Goal: Task Accomplishment & Management: Manage account settings

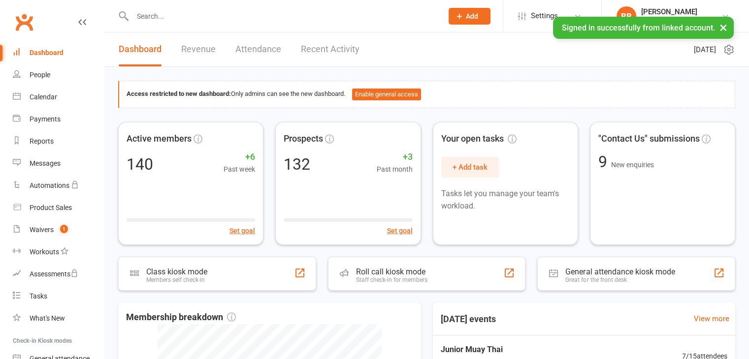
click at [204, 14] on input "text" at bounding box center [282, 16] width 306 height 14
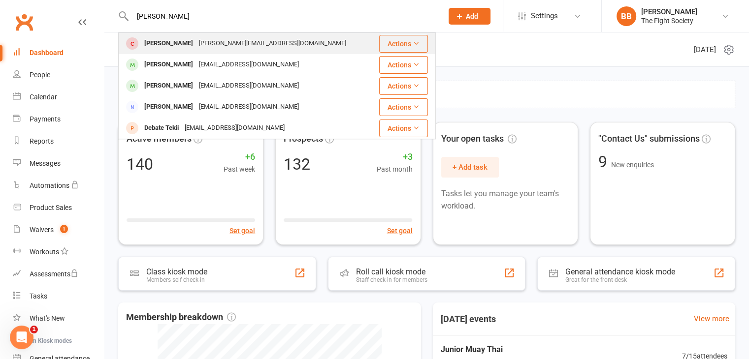
type input "[PERSON_NAME]"
click at [188, 38] on div "[PERSON_NAME]" at bounding box center [168, 43] width 55 height 14
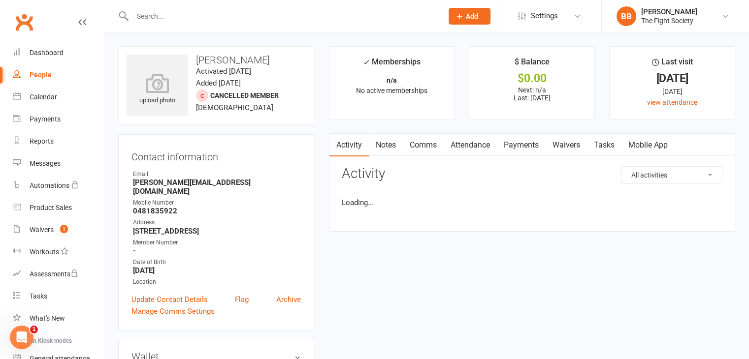
click at [181, 11] on input "text" at bounding box center [282, 16] width 306 height 14
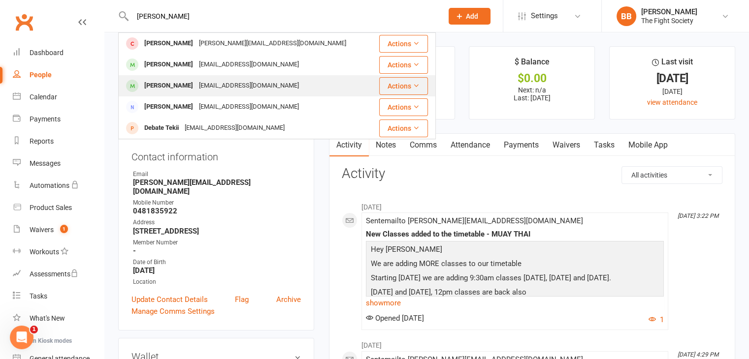
type input "[PERSON_NAME]"
click at [183, 85] on div "[PERSON_NAME]" at bounding box center [168, 86] width 55 height 14
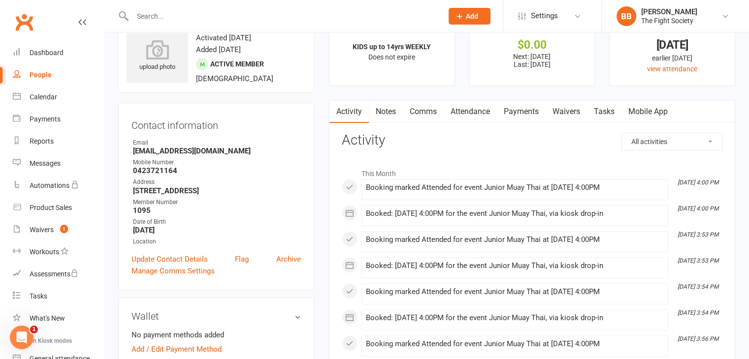
scroll to position [33, 0]
click at [531, 112] on link "Payments" at bounding box center [521, 111] width 49 height 23
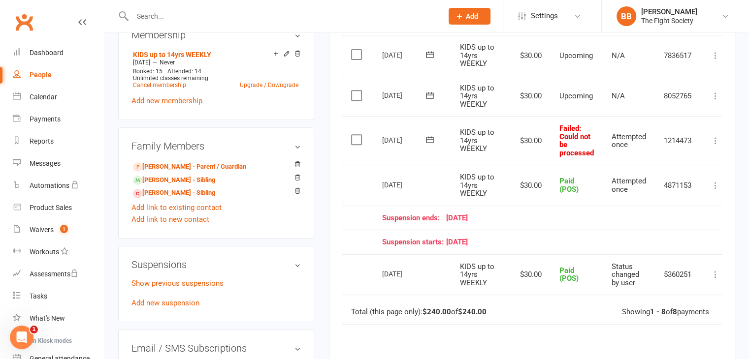
scroll to position [432, 0]
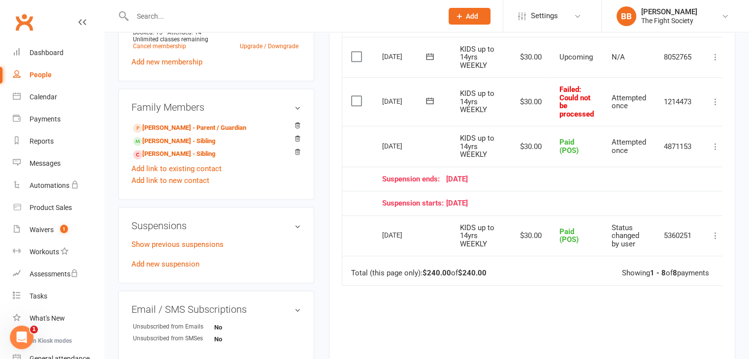
click at [356, 97] on label at bounding box center [357, 101] width 13 height 10
click at [356, 96] on input "checkbox" at bounding box center [354, 96] width 6 height 0
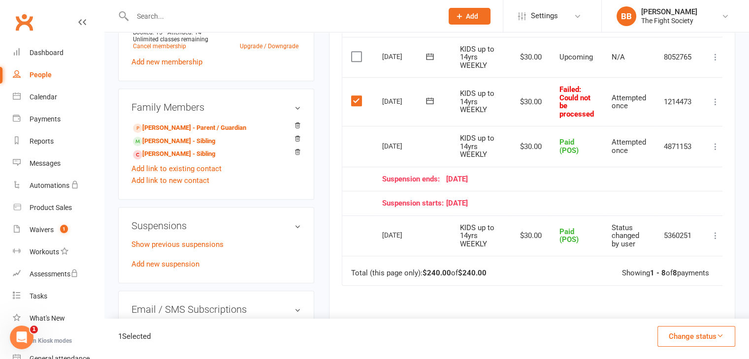
click at [717, 101] on icon at bounding box center [715, 102] width 10 height 10
click at [354, 104] on td "Select this" at bounding box center [357, 101] width 31 height 49
click at [351, 98] on label at bounding box center [357, 101] width 13 height 10
click at [351, 96] on input "checkbox" at bounding box center [354, 96] width 6 height 0
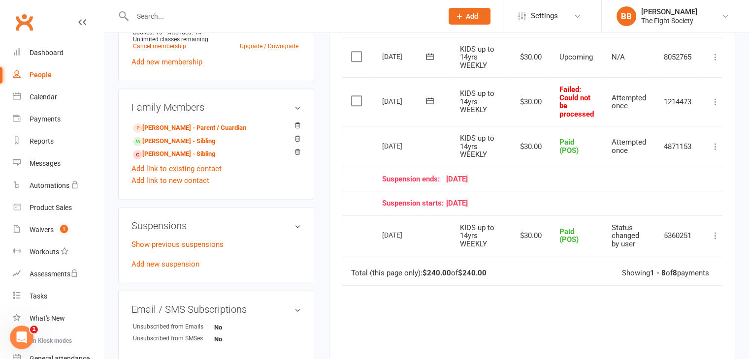
click at [356, 57] on label at bounding box center [357, 57] width 13 height 10
click at [356, 52] on input "checkbox" at bounding box center [354, 52] width 6 height 0
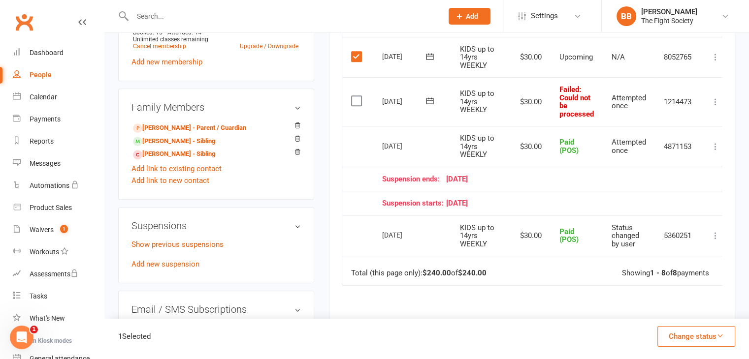
click at [715, 57] on icon at bounding box center [715, 57] width 10 height 10
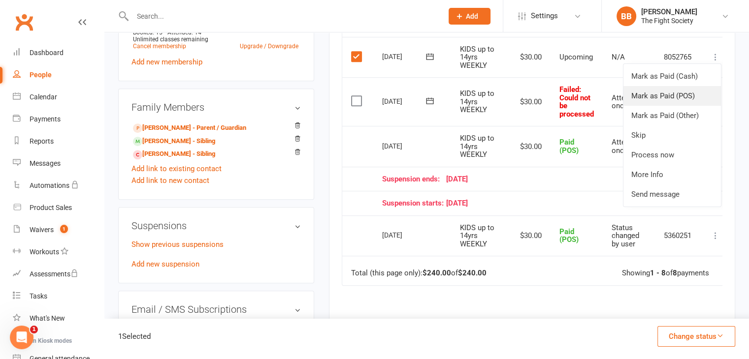
click at [683, 96] on link "Mark as Paid (POS)" at bounding box center [671, 96] width 97 height 20
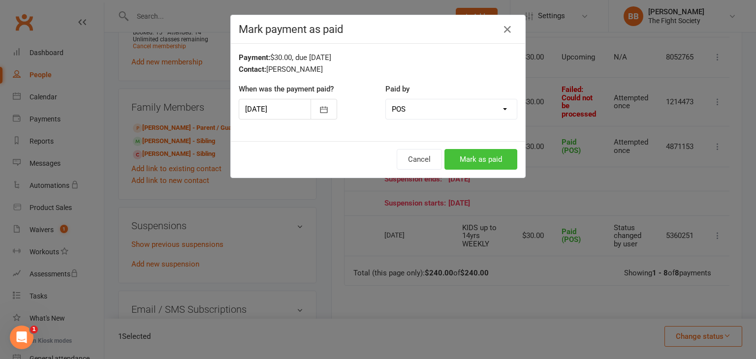
click at [489, 163] on button "Mark as paid" at bounding box center [480, 159] width 73 height 21
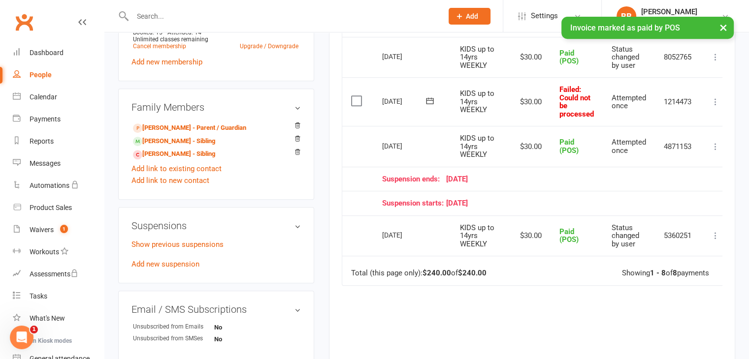
click at [358, 99] on label at bounding box center [357, 101] width 13 height 10
click at [357, 96] on input "checkbox" at bounding box center [354, 96] width 6 height 0
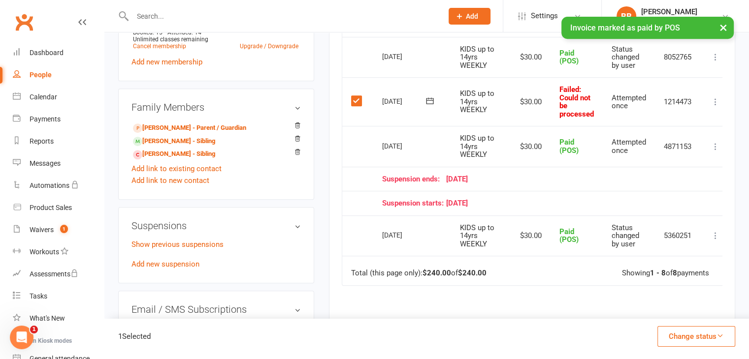
click at [714, 101] on icon at bounding box center [715, 102] width 10 height 10
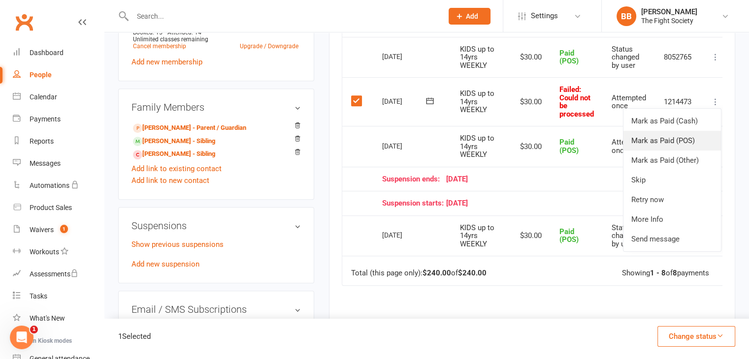
click at [671, 146] on link "Mark as Paid (POS)" at bounding box center [671, 141] width 97 height 20
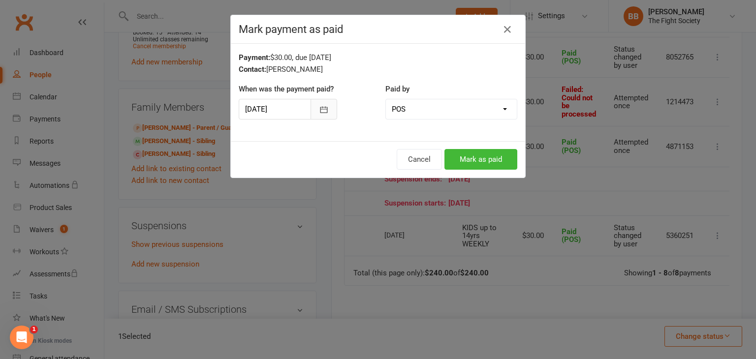
click at [319, 109] on icon "button" at bounding box center [324, 110] width 10 height 10
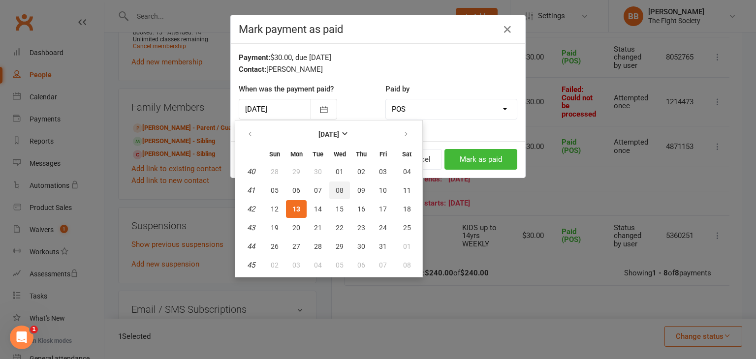
click at [336, 187] on span "08" at bounding box center [340, 191] width 8 height 8
type input "[DATE]"
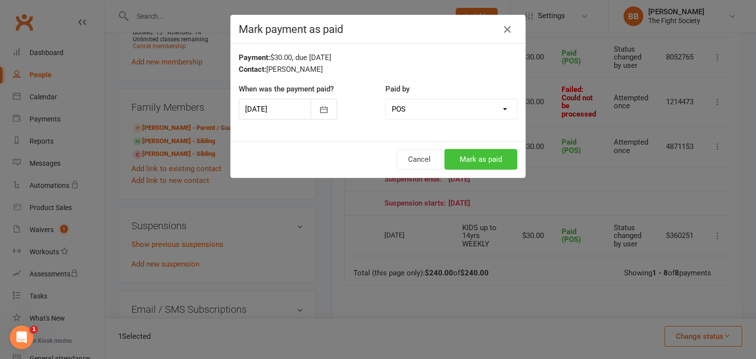
click at [471, 159] on button "Mark as paid" at bounding box center [480, 159] width 73 height 21
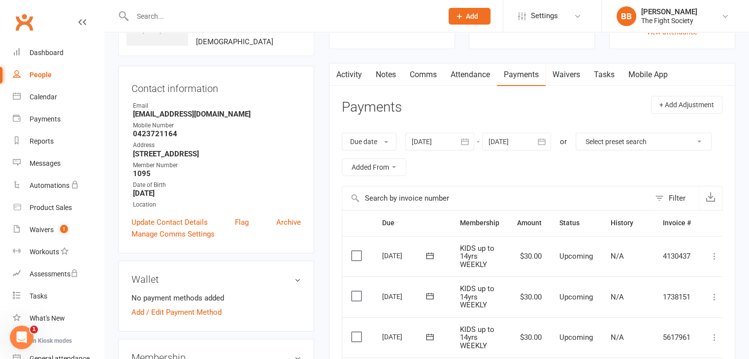
scroll to position [0, 0]
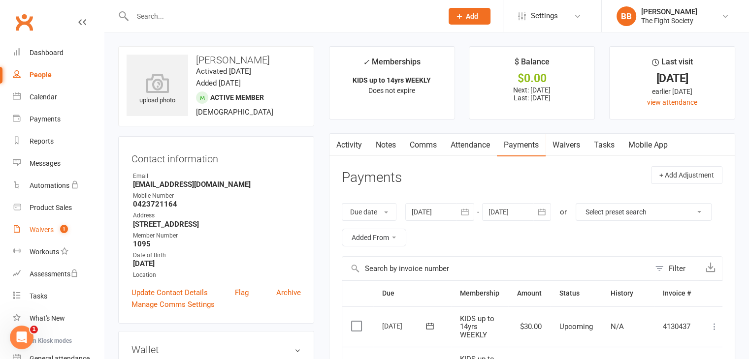
click at [37, 229] on div "Waivers" at bounding box center [42, 230] width 24 height 8
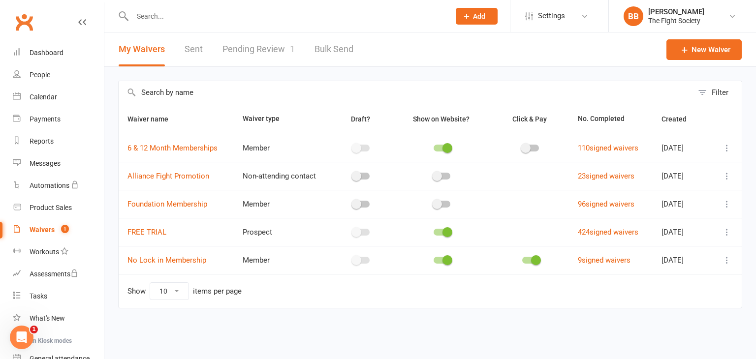
click at [258, 53] on link "Pending Review 1" at bounding box center [258, 49] width 72 height 34
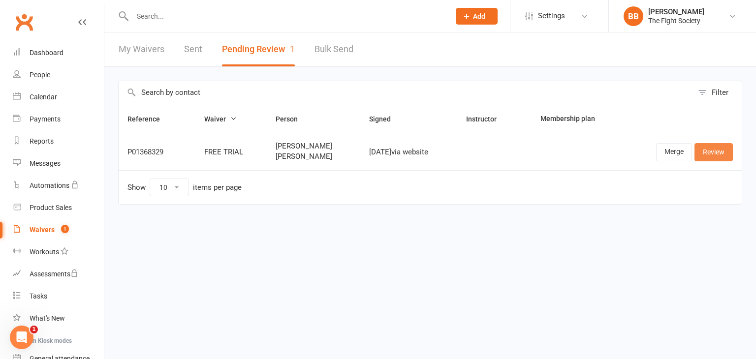
click at [720, 150] on link "Review" at bounding box center [713, 152] width 38 height 18
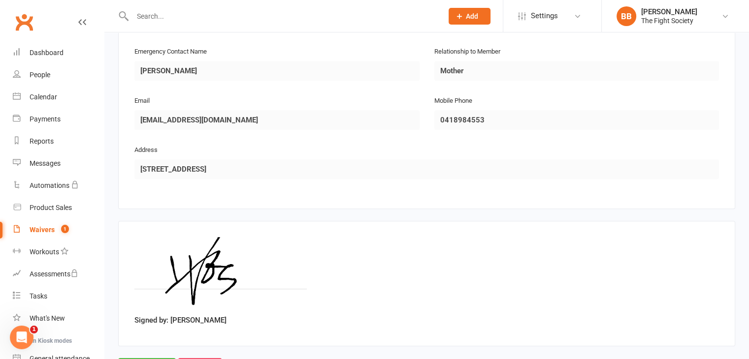
scroll to position [899, 0]
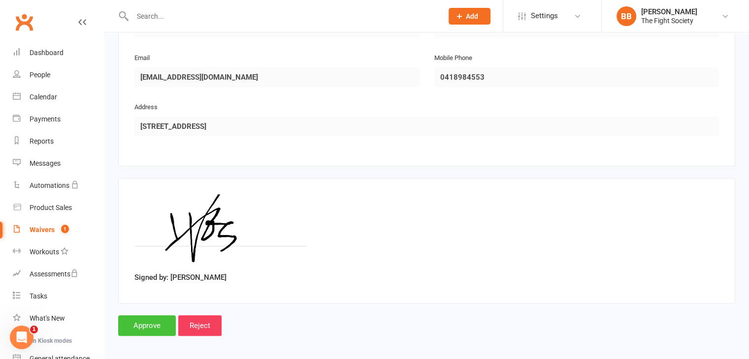
click at [148, 315] on input "Approve" at bounding box center [147, 325] width 58 height 21
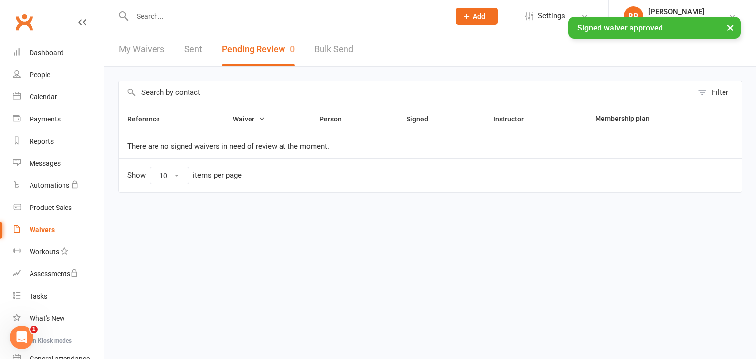
click at [176, 17] on div "× Signed waiver approved." at bounding box center [371, 17] width 743 height 0
click at [172, 16] on input "text" at bounding box center [286, 16] width 314 height 14
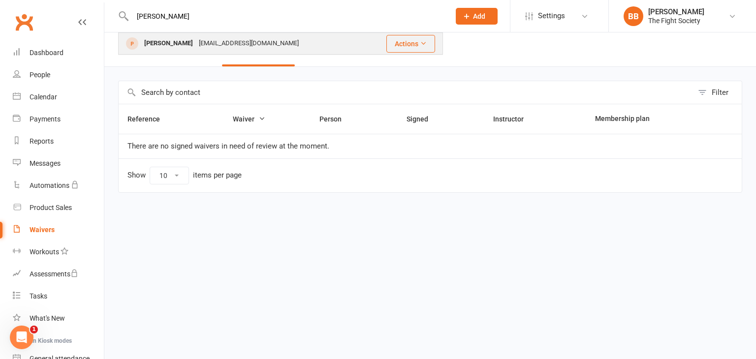
type input "[PERSON_NAME]"
click at [195, 53] on div "[PERSON_NAME] [EMAIL_ADDRESS][DOMAIN_NAME]" at bounding box center [243, 43] width 248 height 20
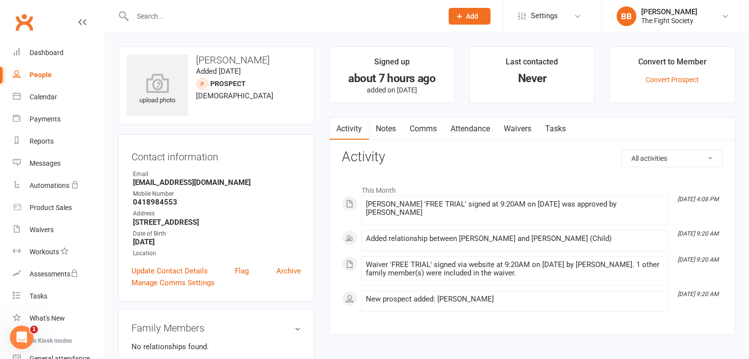
click at [662, 86] on li "Convert to Member Convert Prospect" at bounding box center [672, 74] width 126 height 57
click at [661, 79] on link "Convert Prospect" at bounding box center [671, 80] width 53 height 8
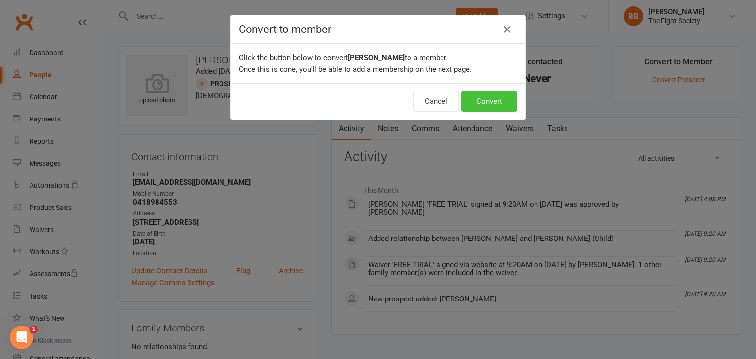
click at [479, 99] on button "Convert" at bounding box center [489, 101] width 56 height 21
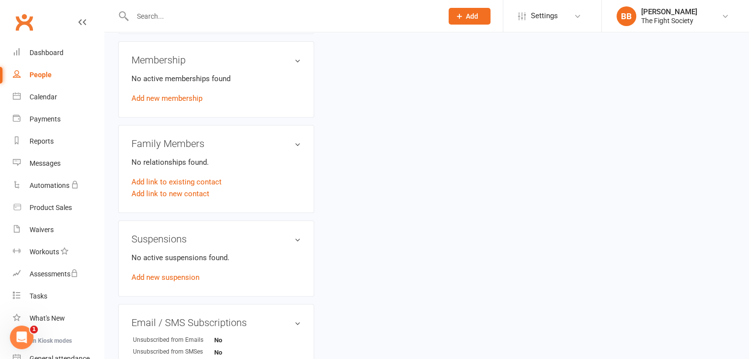
scroll to position [391, 0]
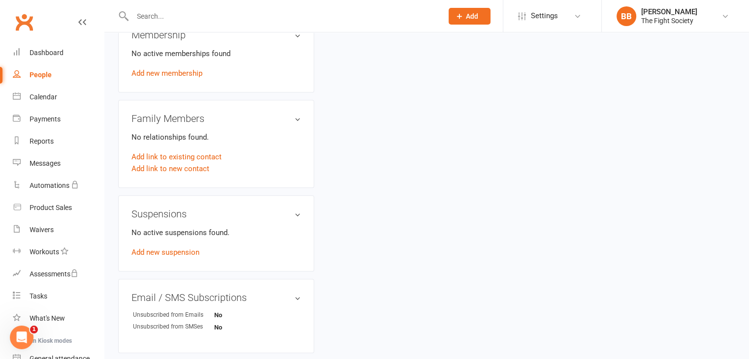
click at [174, 78] on div "No active memberships found Add new membership" at bounding box center [215, 63] width 169 height 31
click at [174, 74] on link "Add new membership" at bounding box center [166, 73] width 71 height 9
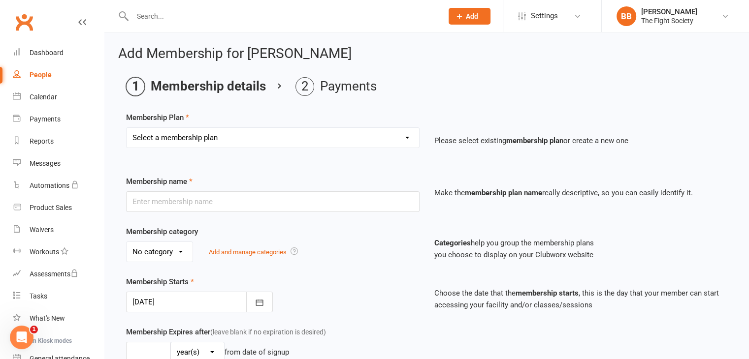
click at [228, 137] on select "Select a membership plan Create new Membership Plan Free Trial Weekly Foundatio…" at bounding box center [272, 138] width 292 height 20
select select "1"
click at [126, 128] on select "Select a membership plan Create new Membership Plan Free Trial Weekly Foundatio…" at bounding box center [272, 138] width 292 height 20
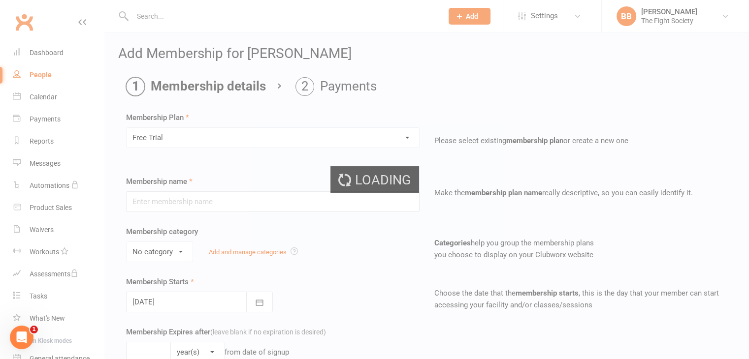
type input "Free Trial"
select select "2"
type input "1"
select select "1"
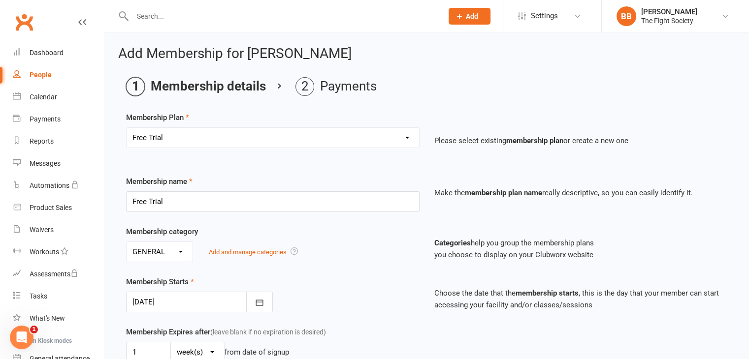
scroll to position [303, 0]
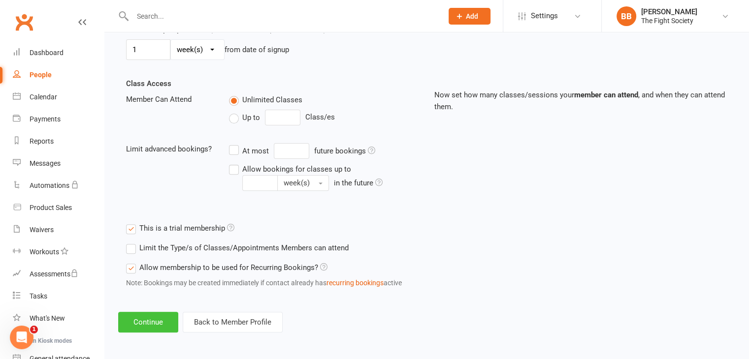
click at [156, 323] on button "Continue" at bounding box center [148, 322] width 60 height 21
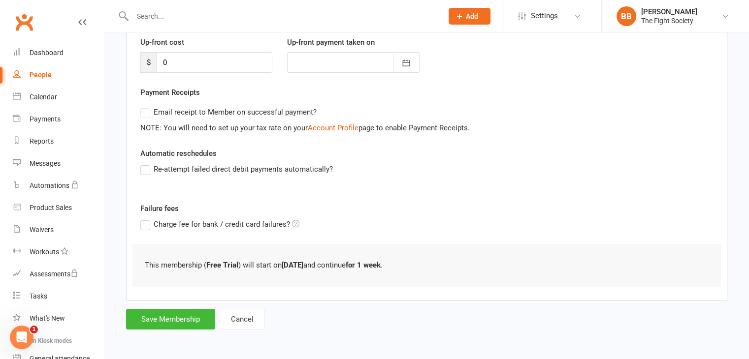
scroll to position [136, 0]
click at [178, 314] on button "Save Membership" at bounding box center [170, 320] width 89 height 21
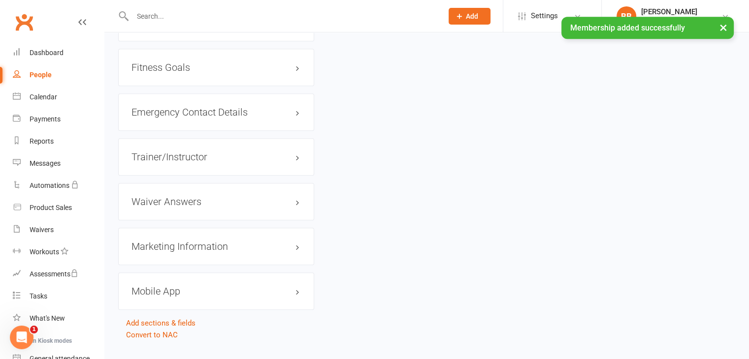
scroll to position [849, 0]
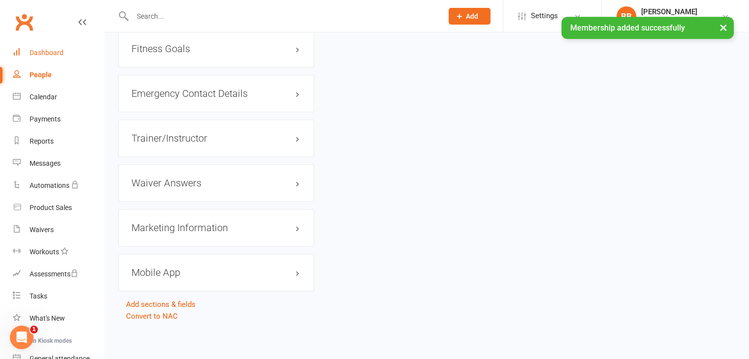
click at [54, 51] on div "Dashboard" at bounding box center [47, 53] width 34 height 8
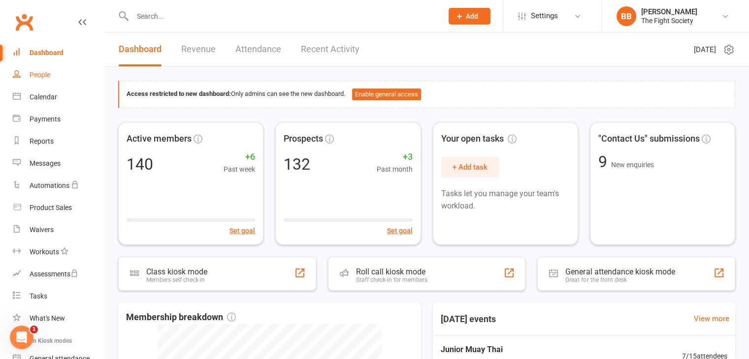
click at [45, 78] on div "People" at bounding box center [40, 75] width 21 height 8
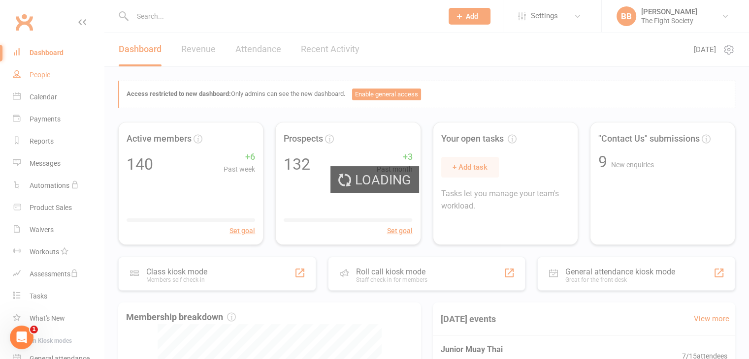
select select "100"
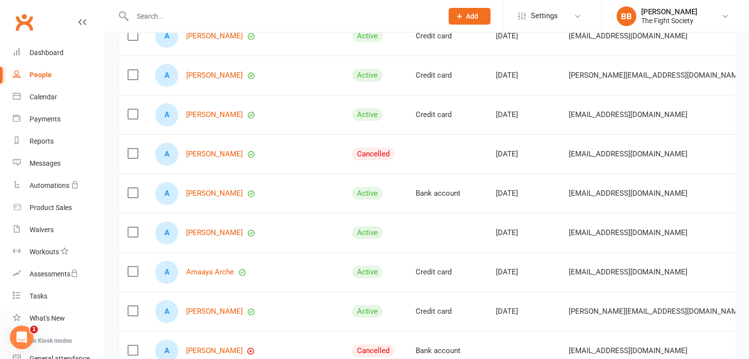
scroll to position [138, 0]
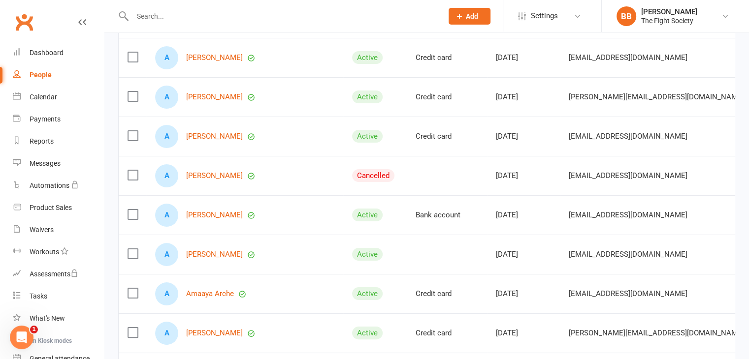
click at [188, 24] on div at bounding box center [276, 16] width 317 height 32
click at [187, 18] on input "text" at bounding box center [282, 16] width 306 height 14
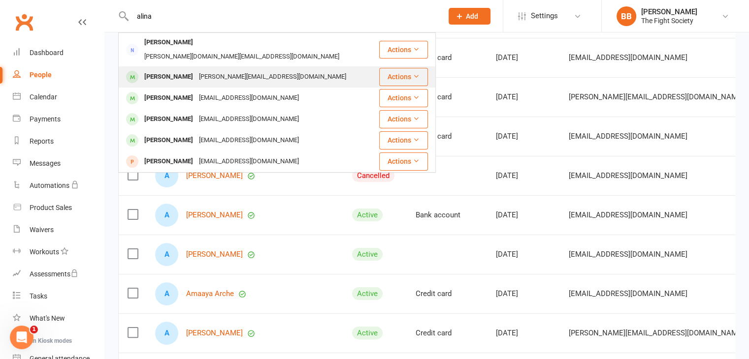
type input "alina"
click at [184, 70] on div "[PERSON_NAME]" at bounding box center [168, 77] width 55 height 14
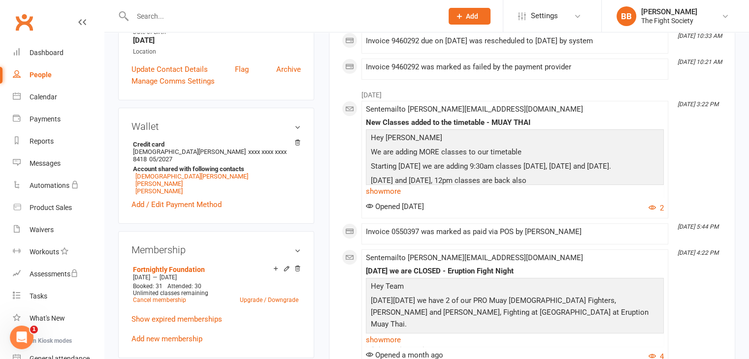
scroll to position [240, 0]
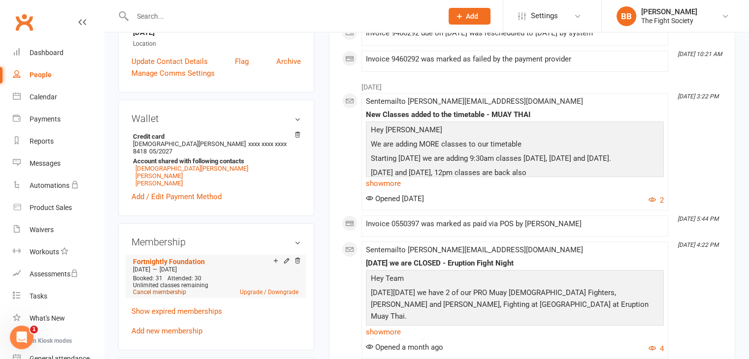
click at [167, 289] on link "Cancel membership" at bounding box center [159, 292] width 53 height 7
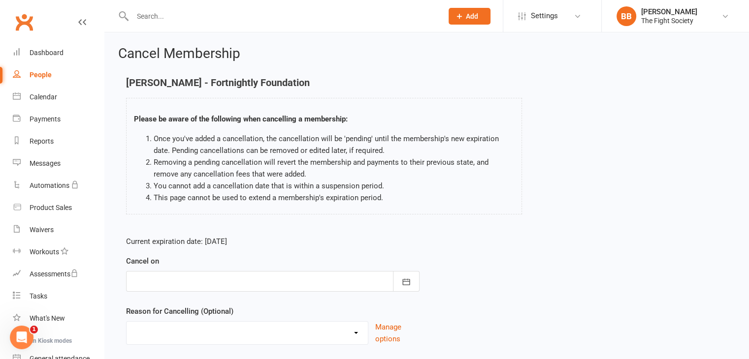
click at [166, 286] on div at bounding box center [272, 281] width 293 height 21
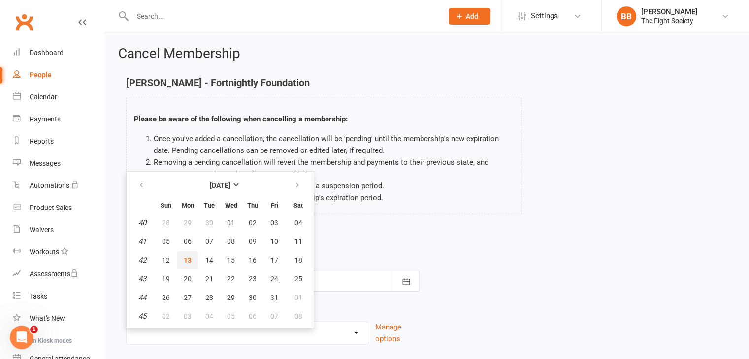
click at [182, 258] on button "13" at bounding box center [187, 260] width 21 height 18
type input "[DATE]"
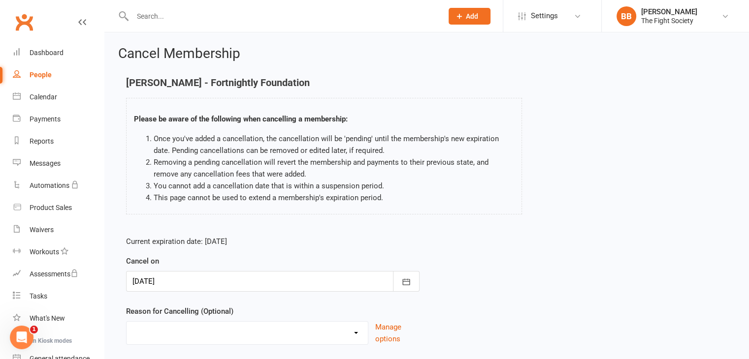
scroll to position [65, 0]
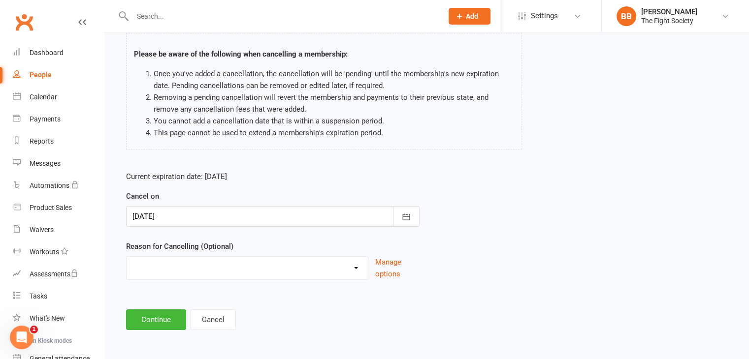
click at [234, 268] on select "Holiday Injury Other reason" at bounding box center [246, 267] width 241 height 20
select select "2"
click at [126, 257] on select "Holiday Injury Other reason" at bounding box center [246, 267] width 241 height 20
click at [174, 322] on input at bounding box center [272, 320] width 293 height 21
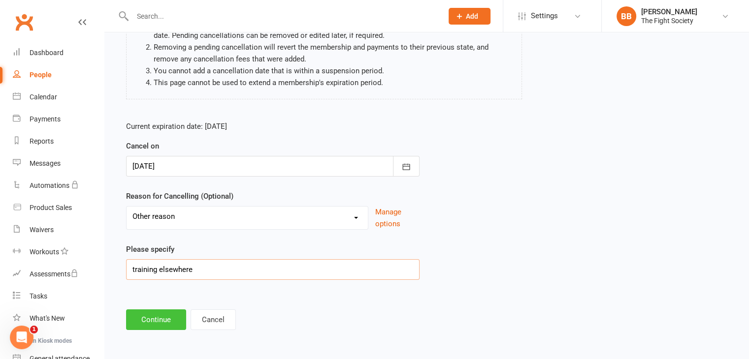
type input "training elsewhere"
click at [164, 317] on button "Continue" at bounding box center [156, 320] width 60 height 21
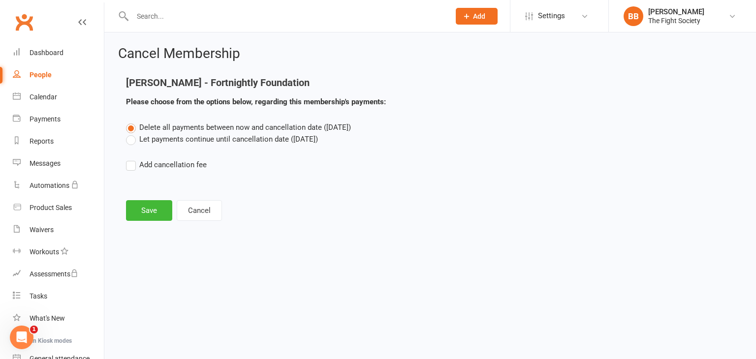
click at [128, 141] on label "Let payments continue until cancellation date ([DATE])" at bounding box center [222, 139] width 192 height 12
click at [128, 133] on input "Let payments continue until cancellation date ([DATE])" at bounding box center [129, 133] width 6 height 0
click at [139, 207] on button "Save" at bounding box center [149, 210] width 46 height 21
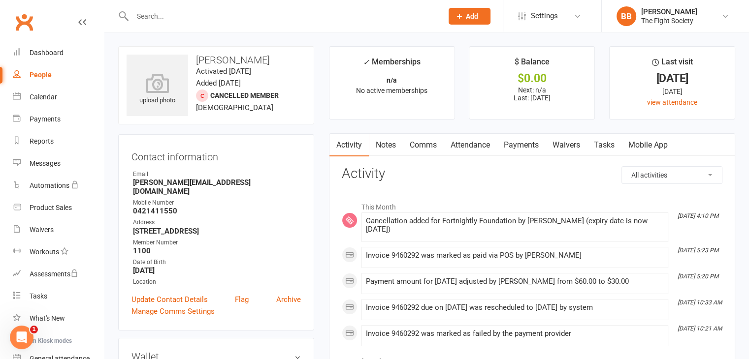
click at [175, 12] on input "text" at bounding box center [282, 16] width 306 height 14
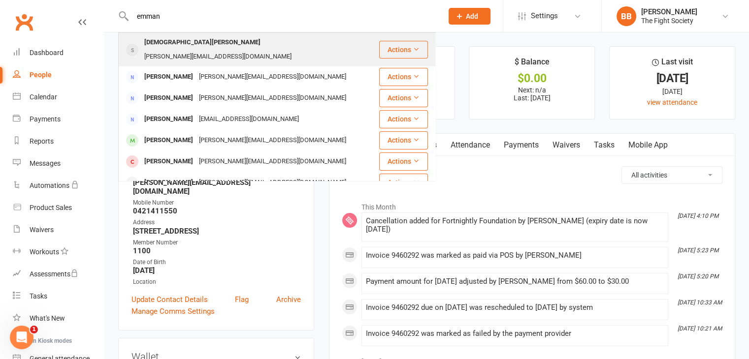
type input "emman"
click at [192, 51] on div "Emmanita Lauano [EMAIL_ADDRESS][DOMAIN_NAME]" at bounding box center [248, 49] width 259 height 32
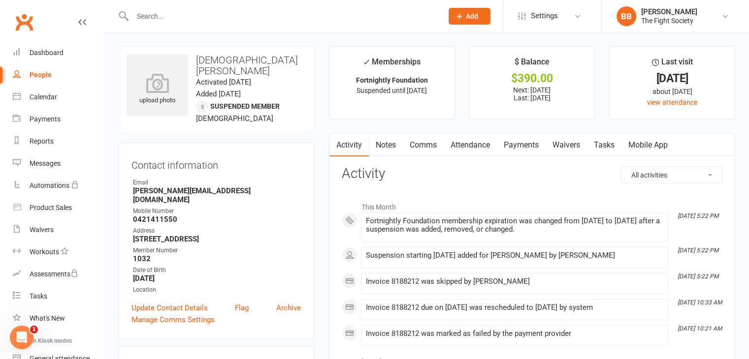
click at [421, 151] on link "Comms" at bounding box center [423, 145] width 41 height 23
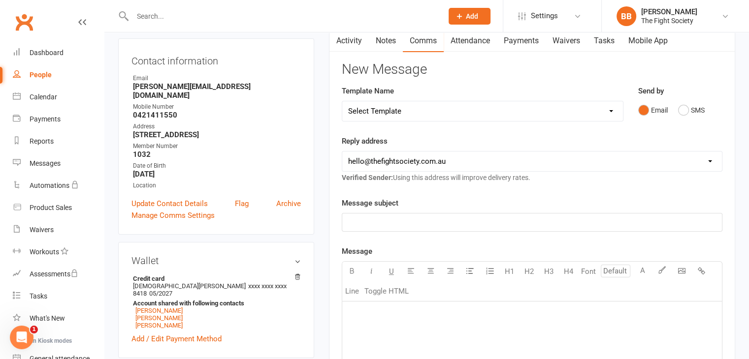
scroll to position [106, 0]
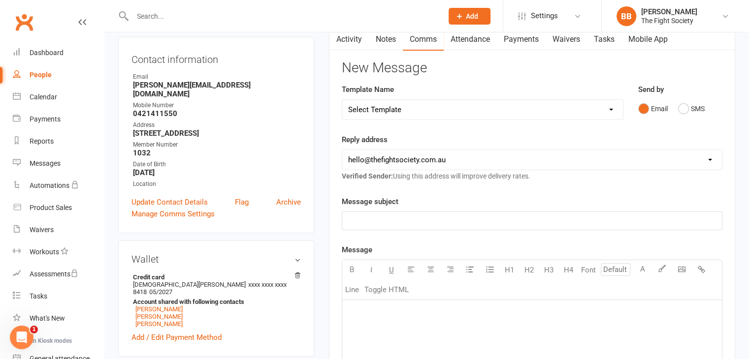
click at [380, 220] on p "﻿" at bounding box center [532, 221] width 368 height 12
click at [424, 224] on p "FairPlay Voucher" at bounding box center [532, 221] width 368 height 12
click at [374, 221] on span "FairPlay Voucher" at bounding box center [376, 221] width 56 height 9
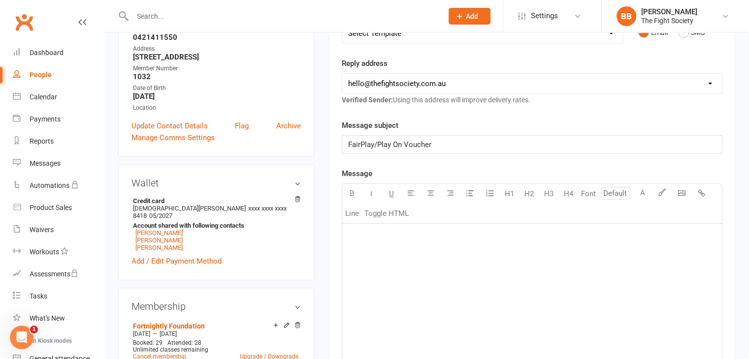
scroll to position [183, 0]
click at [384, 235] on p "﻿" at bounding box center [532, 236] width 368 height 12
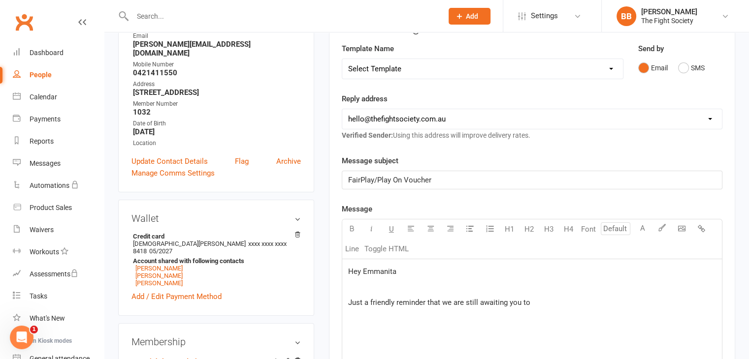
scroll to position [185, 0]
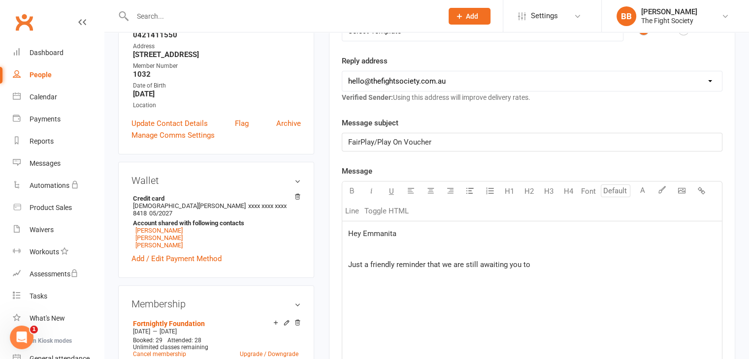
click at [533, 274] on div "Hey Emmanita ﻿ Just a friendly reminder that we are still awaiting you to" at bounding box center [531, 295] width 379 height 148
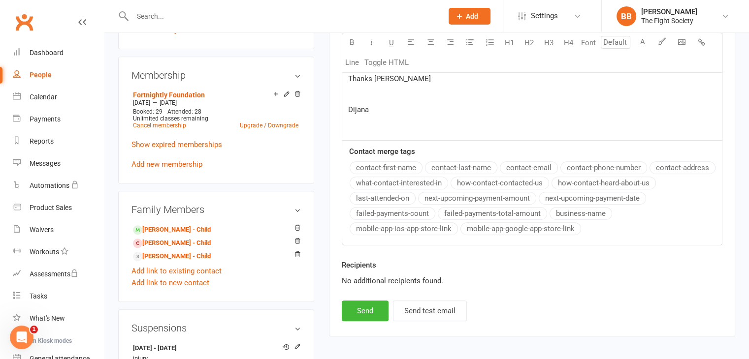
scroll to position [414, 0]
click at [349, 308] on button "Send" at bounding box center [365, 310] width 47 height 21
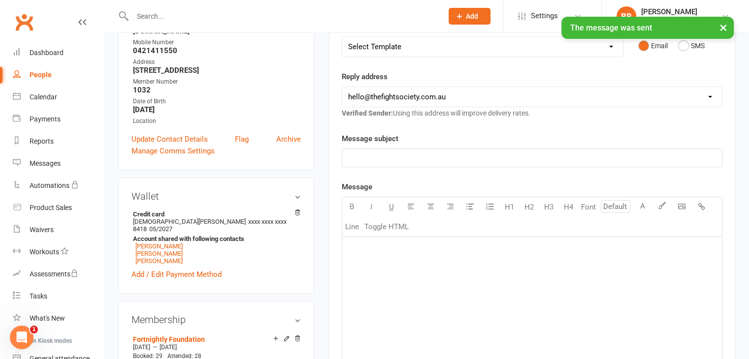
scroll to position [145, 0]
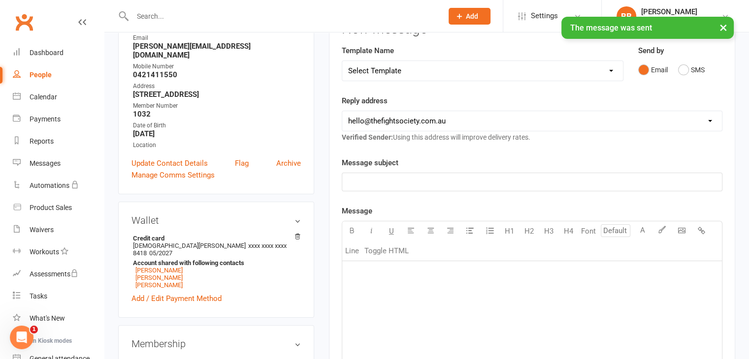
click at [176, 17] on div "× The message was sent" at bounding box center [368, 17] width 736 height 0
click at [148, 11] on input "text" at bounding box center [282, 16] width 306 height 14
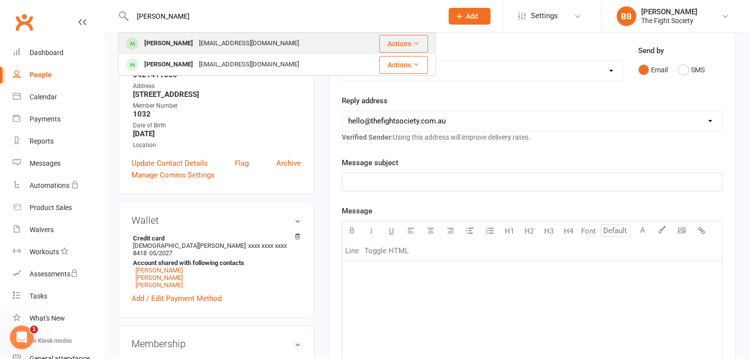
type input "[PERSON_NAME]"
click at [171, 43] on div "[PERSON_NAME]" at bounding box center [168, 43] width 55 height 14
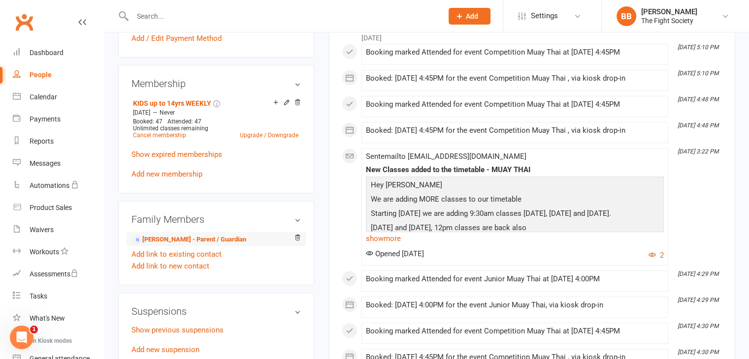
scroll to position [372, 0]
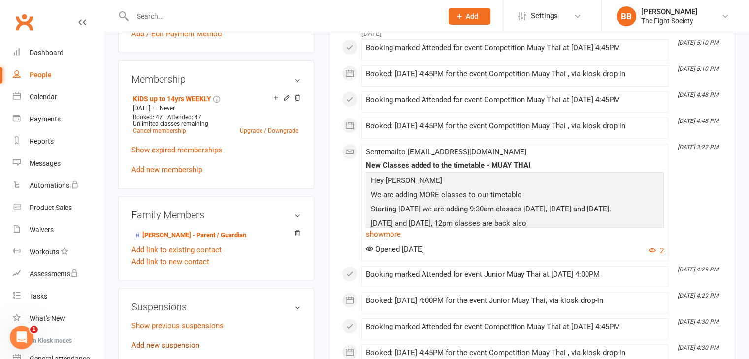
click at [166, 342] on link "Add new suspension" at bounding box center [165, 345] width 68 height 9
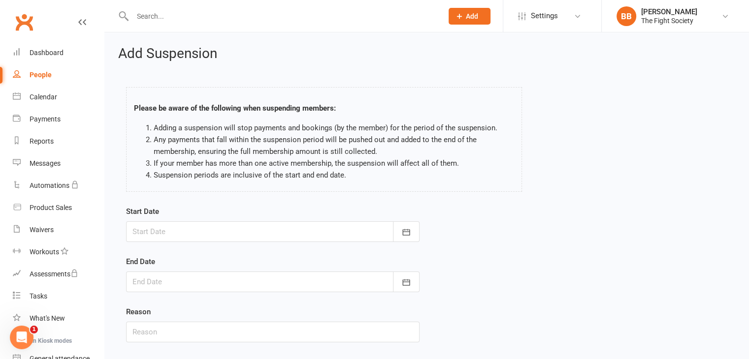
click at [235, 230] on div at bounding box center [272, 231] width 293 height 21
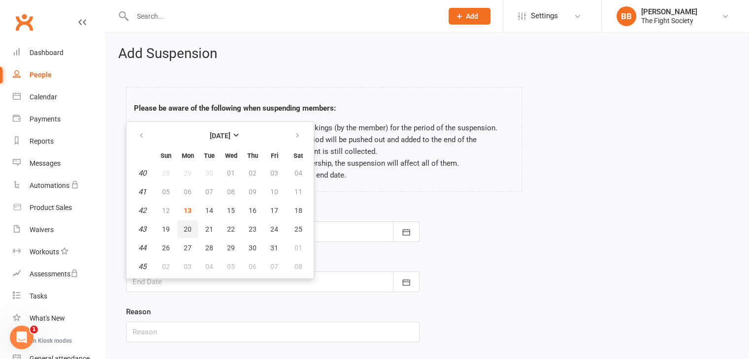
click at [192, 228] on button "20" at bounding box center [187, 229] width 21 height 18
type input "[DATE]"
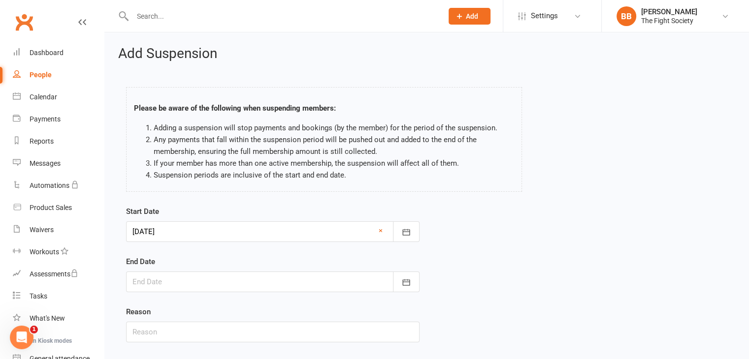
click at [335, 276] on div at bounding box center [272, 282] width 293 height 21
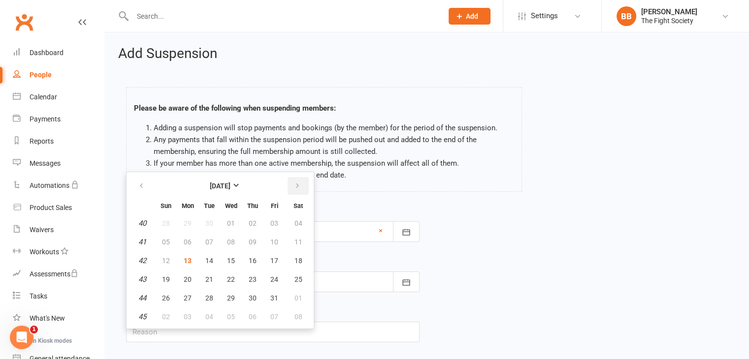
click at [294, 188] on icon "button" at bounding box center [297, 186] width 7 height 8
click at [138, 183] on icon "button" at bounding box center [141, 186] width 7 height 8
click at [294, 186] on icon "button" at bounding box center [297, 186] width 7 height 8
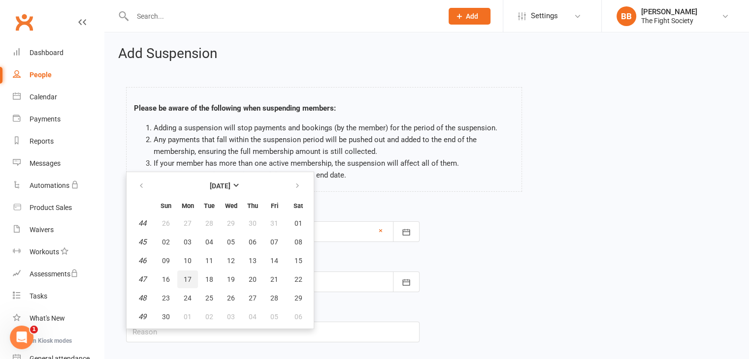
click at [185, 282] on span "17" at bounding box center [188, 280] width 8 height 8
type input "[DATE]"
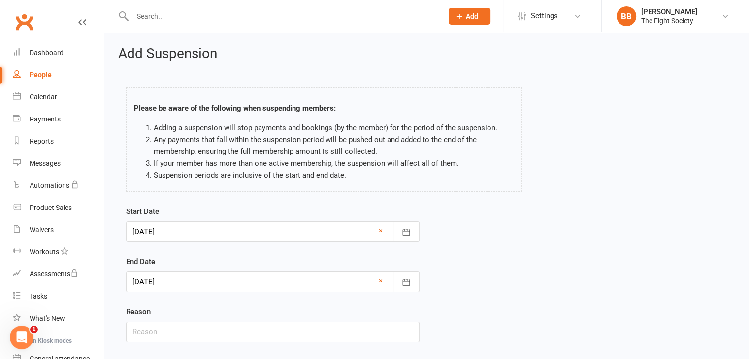
scroll to position [43, 0]
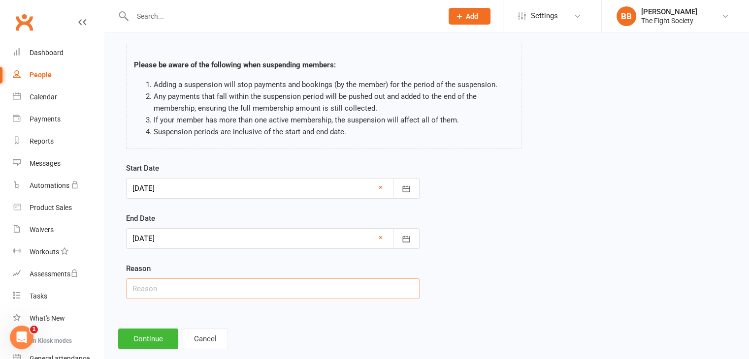
click at [183, 293] on input "text" at bounding box center [272, 289] width 293 height 21
type input "foot surgery"
click at [141, 337] on button "Continue" at bounding box center [148, 339] width 60 height 21
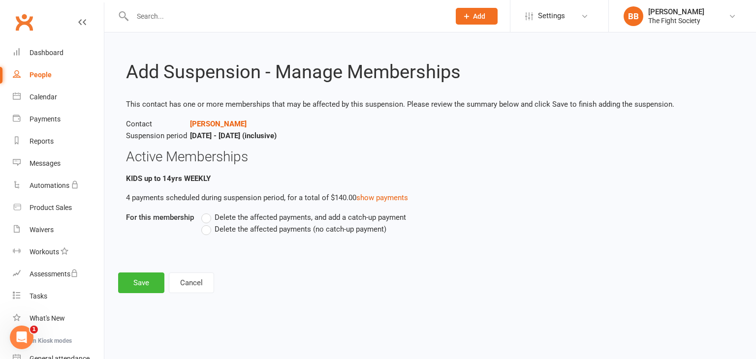
click at [207, 235] on label "Delete the affected payments (no catch-up payment)" at bounding box center [293, 229] width 185 height 12
click at [207, 223] on input "Delete the affected payments (no catch-up payment)" at bounding box center [204, 223] width 6 height 0
click at [142, 273] on button "Save" at bounding box center [141, 283] width 46 height 21
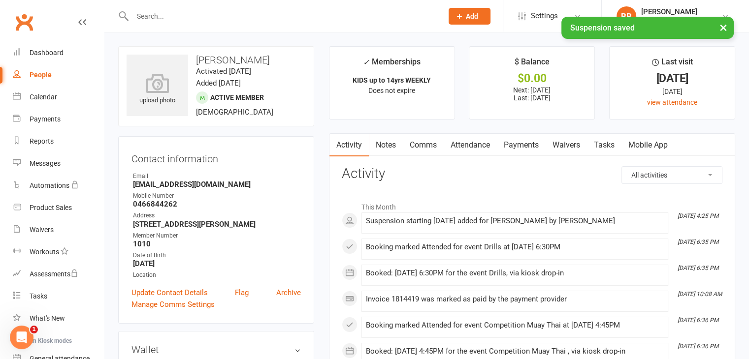
click at [562, 146] on link "Waivers" at bounding box center [565, 145] width 41 height 23
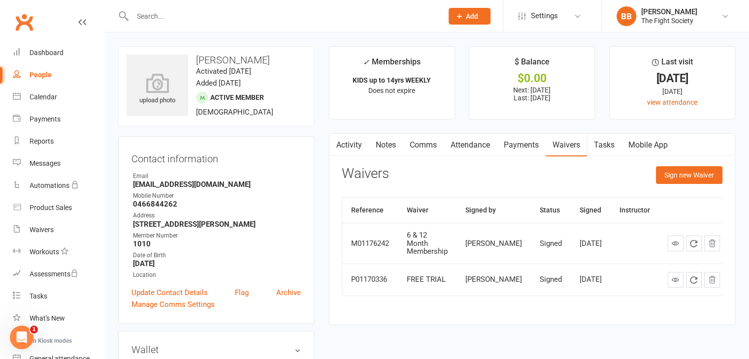
click at [526, 152] on link "Payments" at bounding box center [521, 145] width 49 height 23
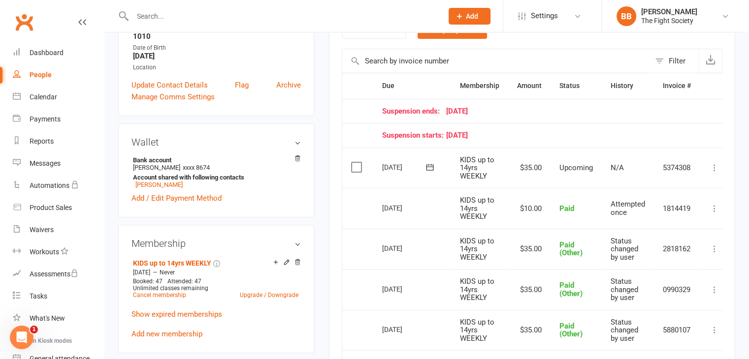
scroll to position [208, 0]
click at [711, 170] on icon at bounding box center [714, 167] width 10 height 10
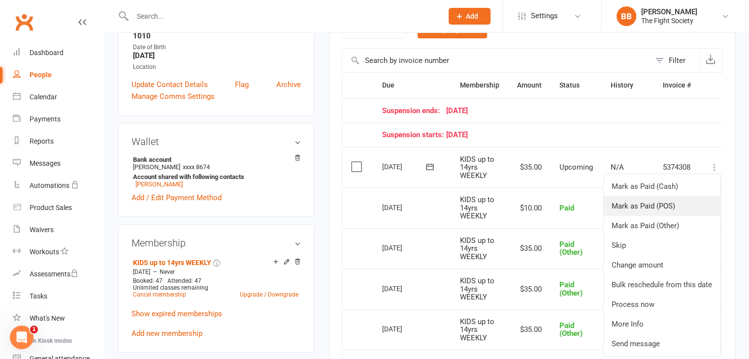
click at [640, 201] on link "Mark as Paid (POS)" at bounding box center [661, 206] width 116 height 20
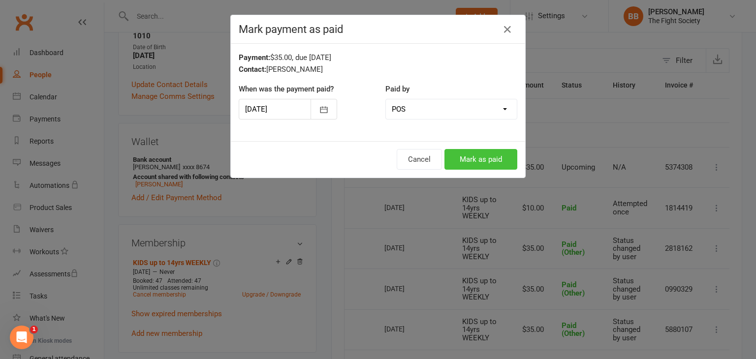
click at [485, 163] on button "Mark as paid" at bounding box center [480, 159] width 73 height 21
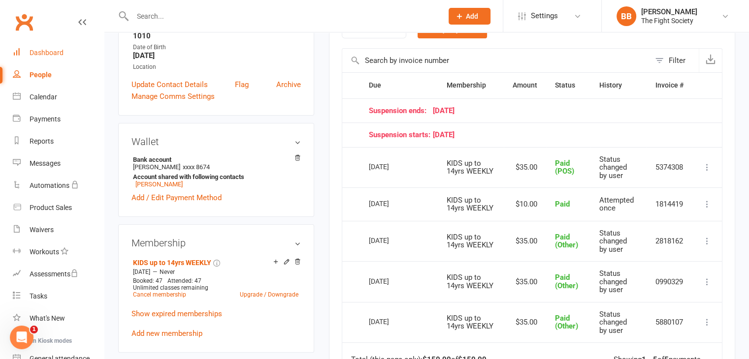
click at [36, 51] on div "Dashboard" at bounding box center [47, 53] width 34 height 8
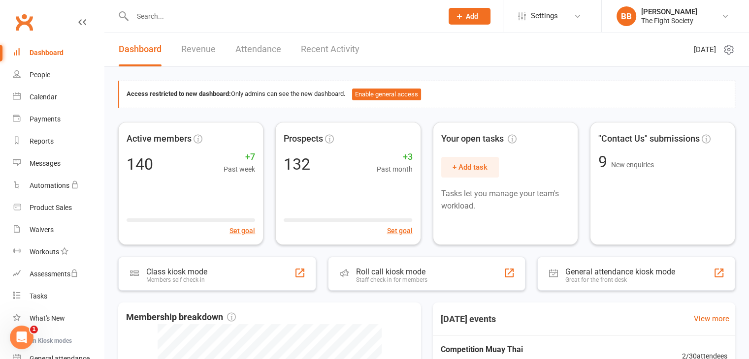
click at [158, 15] on input "text" at bounding box center [282, 16] width 306 height 14
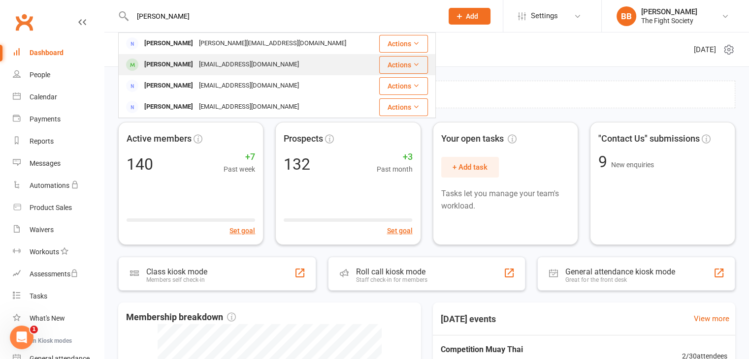
type input "[PERSON_NAME]"
click at [208, 62] on div "[EMAIL_ADDRESS][DOMAIN_NAME]" at bounding box center [249, 65] width 106 height 14
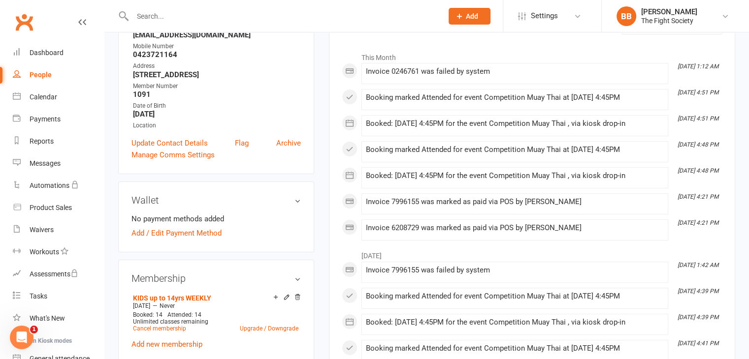
scroll to position [151, 0]
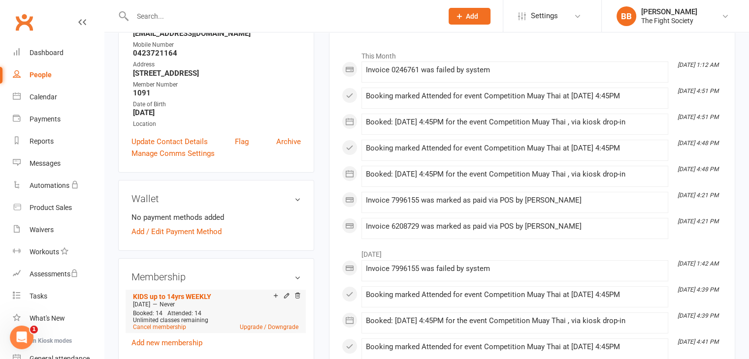
click at [164, 333] on li "KIDS up to 14yrs WEEKLY [DATE] — Never Booked: 14 Attended: 14 Unlimited classe…" at bounding box center [215, 311] width 170 height 43
click at [165, 326] on link "Cancel membership" at bounding box center [159, 327] width 53 height 7
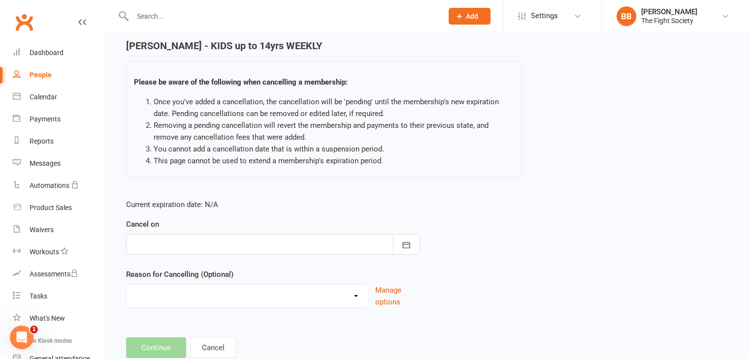
scroll to position [37, 0]
click at [365, 232] on div "Cancel on [DATE] Sun Mon Tue Wed Thu Fri Sat 40 28 29 30 01 02 03 04 41 05 06 0…" at bounding box center [272, 236] width 293 height 36
click at [343, 243] on div at bounding box center [272, 244] width 293 height 21
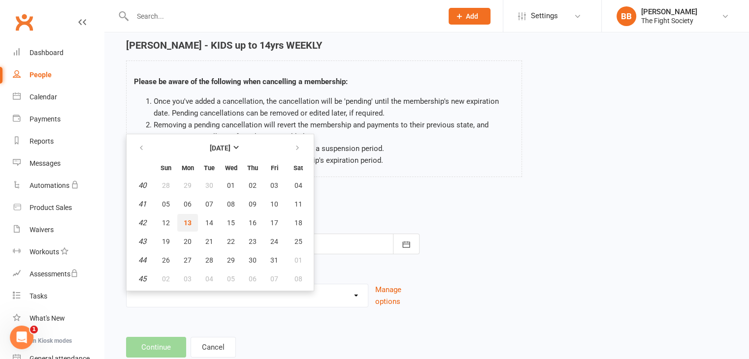
click at [184, 219] on span "13" at bounding box center [188, 223] width 8 height 8
type input "[DATE]"
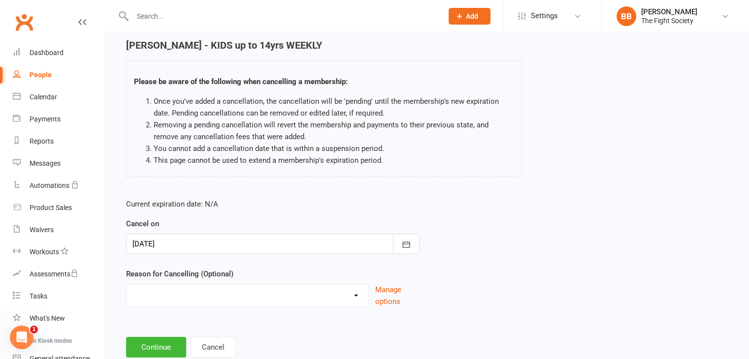
click at [155, 305] on div "Holiday Injury Other reason" at bounding box center [247, 296] width 242 height 24
click at [158, 299] on select "Holiday Injury Other reason" at bounding box center [246, 294] width 241 height 20
select select "2"
click at [126, 284] on select "Holiday Injury Other reason" at bounding box center [246, 294] width 241 height 20
click at [197, 323] on div "Please specify" at bounding box center [272, 339] width 293 height 36
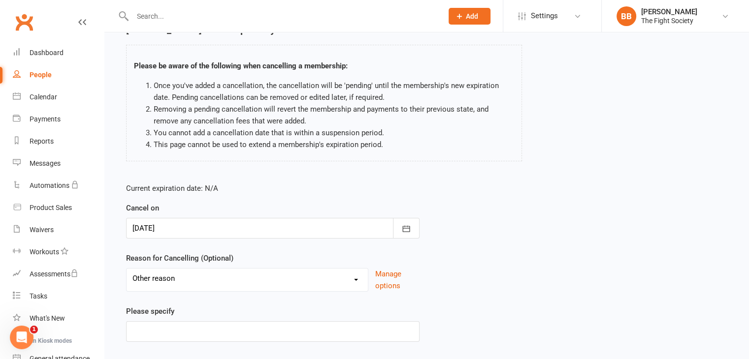
scroll to position [54, 0]
click at [191, 322] on input at bounding box center [272, 330] width 293 height 21
type input "no longer wanting to train"
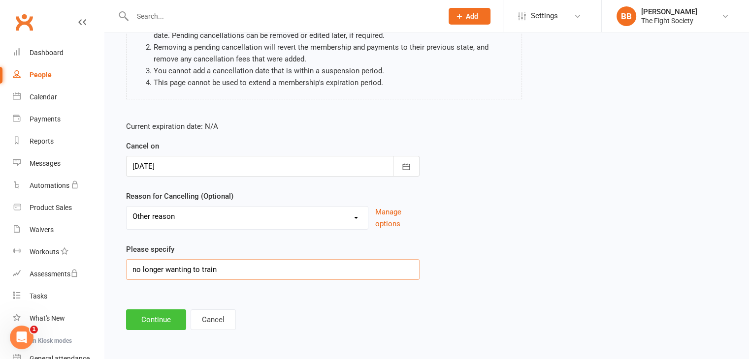
scroll to position [115, 0]
click at [162, 326] on button "Continue" at bounding box center [156, 320] width 60 height 21
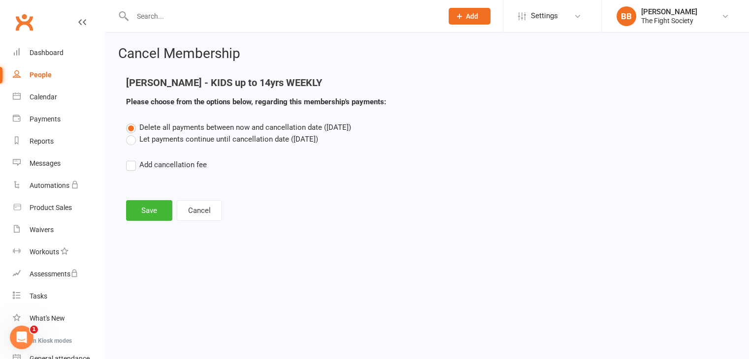
scroll to position [0, 0]
click at [147, 202] on button "Save" at bounding box center [149, 210] width 46 height 21
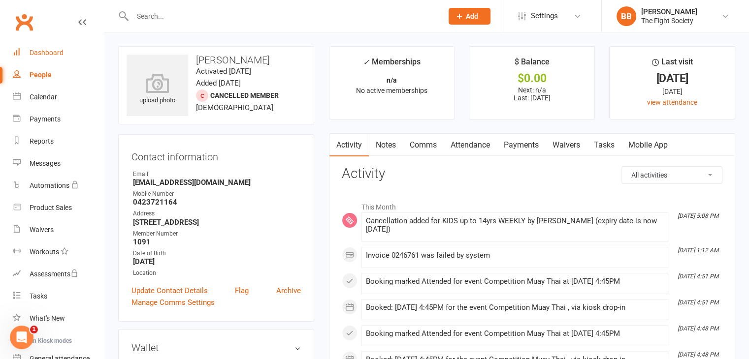
click at [46, 50] on div "Dashboard" at bounding box center [47, 53] width 34 height 8
